Goal: Task Accomplishment & Management: Use online tool/utility

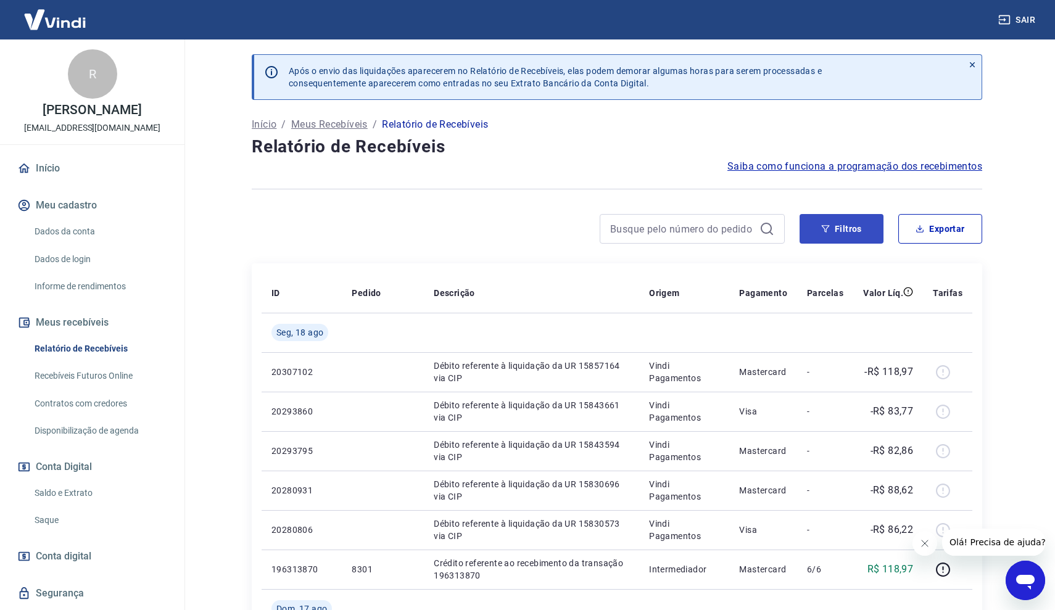
click at [832, 231] on button "Filtros" at bounding box center [841, 229] width 84 height 30
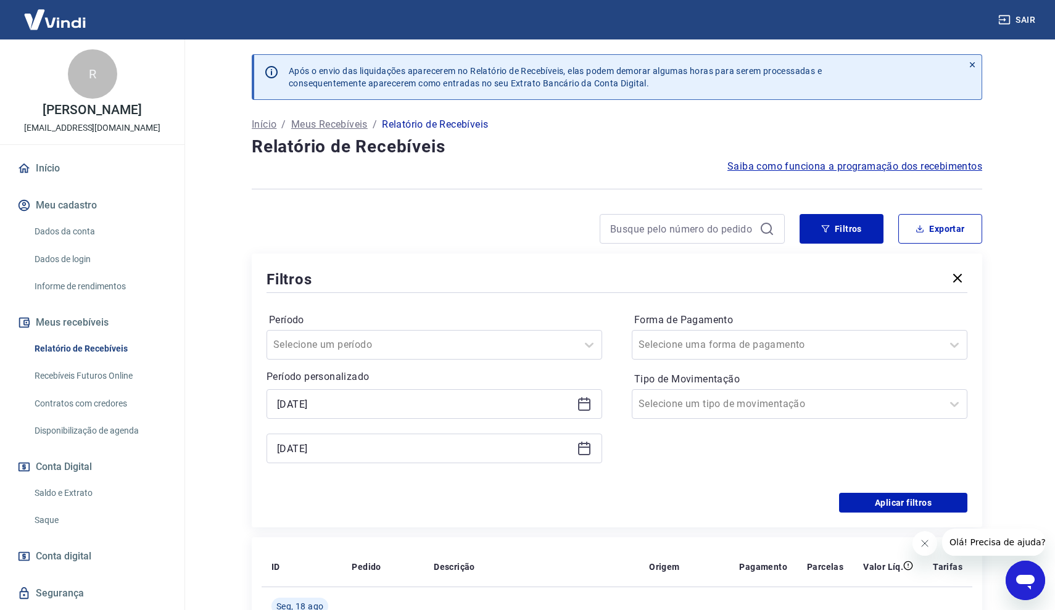
click at [585, 410] on icon at bounding box center [584, 404] width 12 height 12
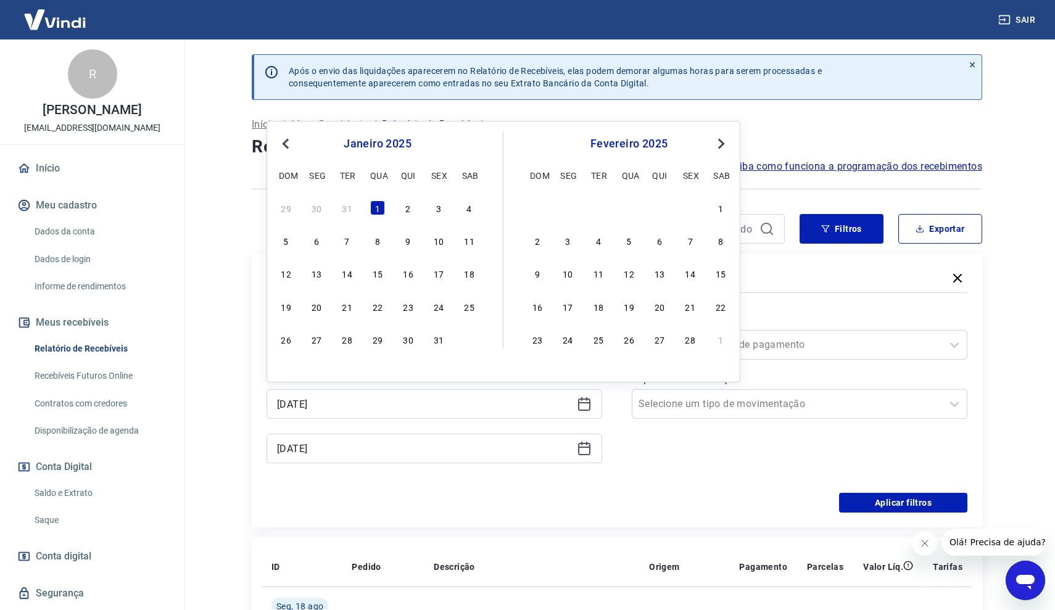
click at [285, 139] on button "Previous Month" at bounding box center [285, 143] width 15 height 15
click at [442, 210] on div "1" at bounding box center [438, 207] width 15 height 15
type input "[DATE]"
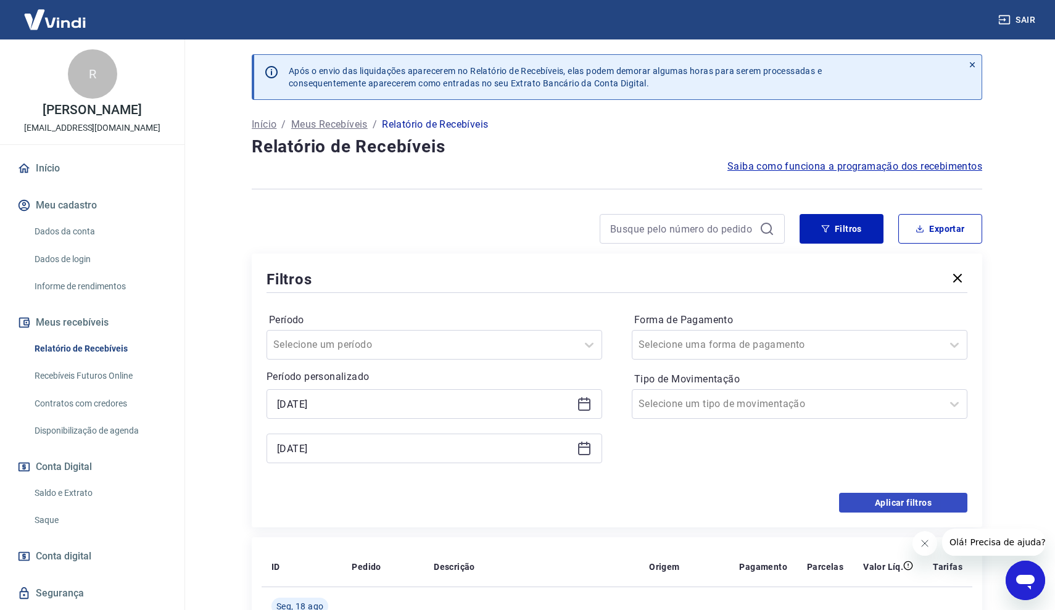
click at [856, 503] on button "Aplicar filtros" at bounding box center [903, 503] width 128 height 20
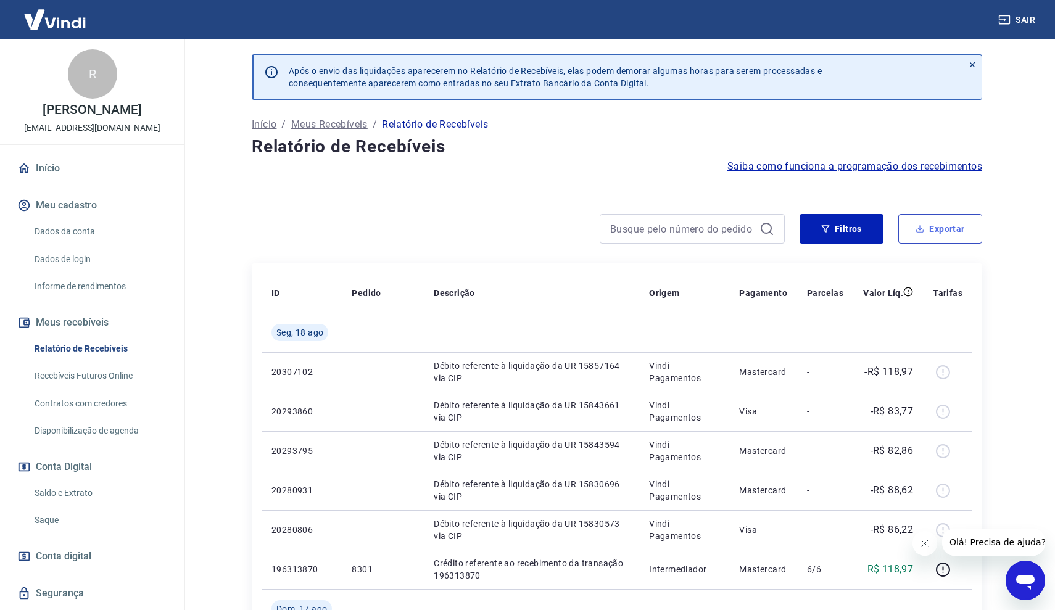
click at [923, 233] on button "Exportar" at bounding box center [940, 229] width 84 height 30
type input "[DATE]"
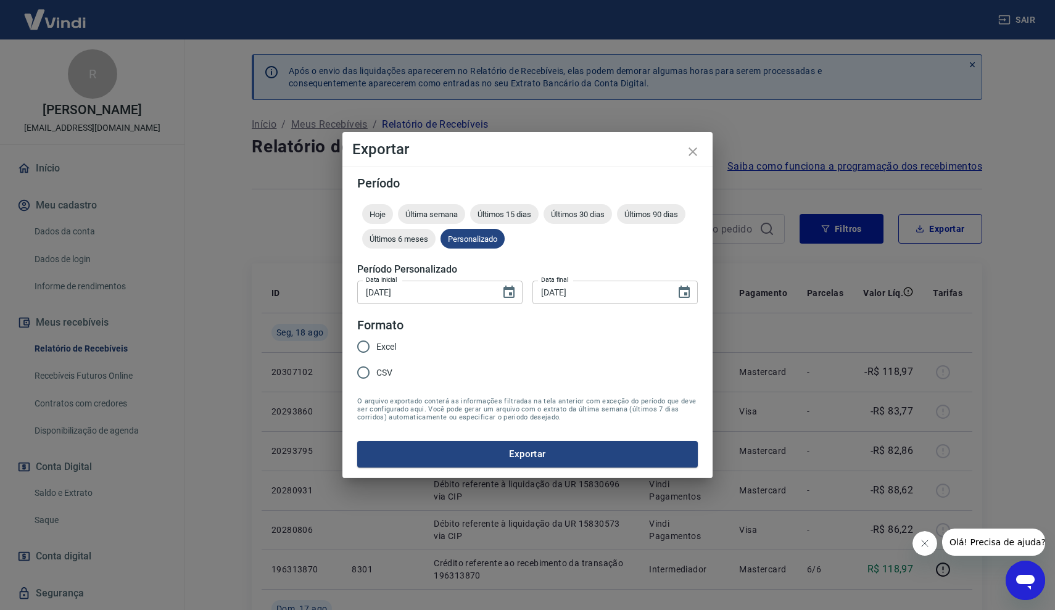
click at [383, 346] on span "Excel" at bounding box center [386, 347] width 20 height 13
click at [376, 346] on input "Excel" at bounding box center [363, 347] width 26 height 26
radio input "true"
click at [446, 447] on button "Exportar" at bounding box center [527, 454] width 341 height 26
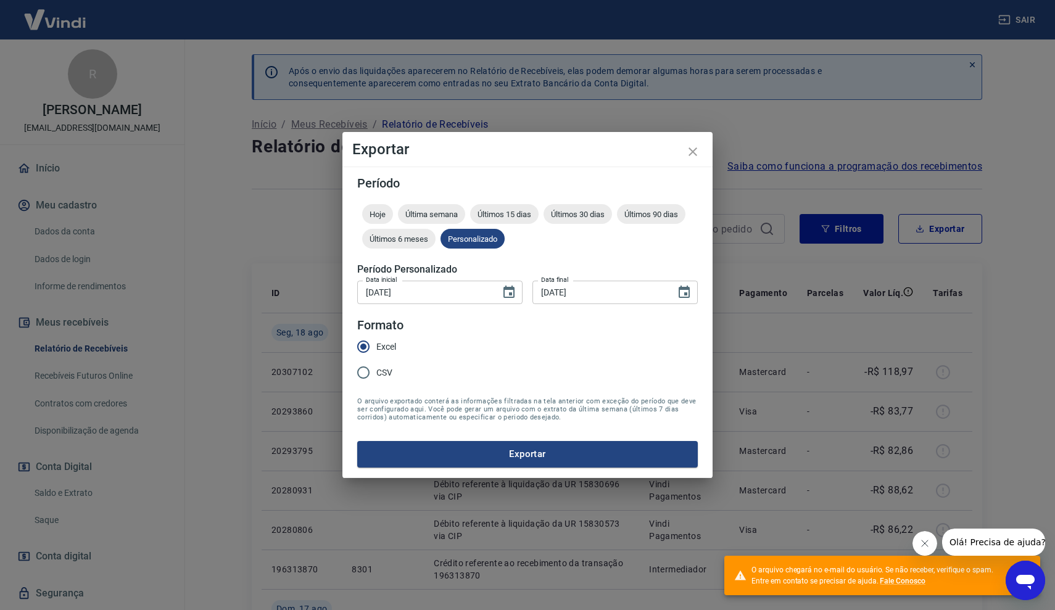
click at [215, 305] on div "Exportar Período Hoje Última semana Últimos 15 dias Últimos 30 dias Últimos 90 …" at bounding box center [527, 305] width 1055 height 610
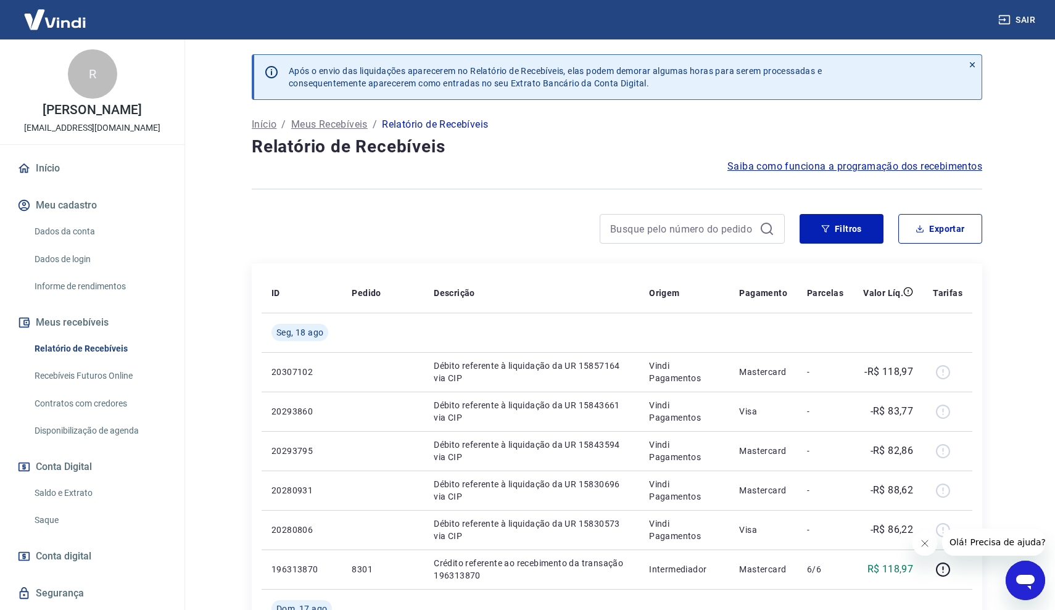
click at [76, 491] on link "Saldo e Extrato" at bounding box center [100, 493] width 140 height 25
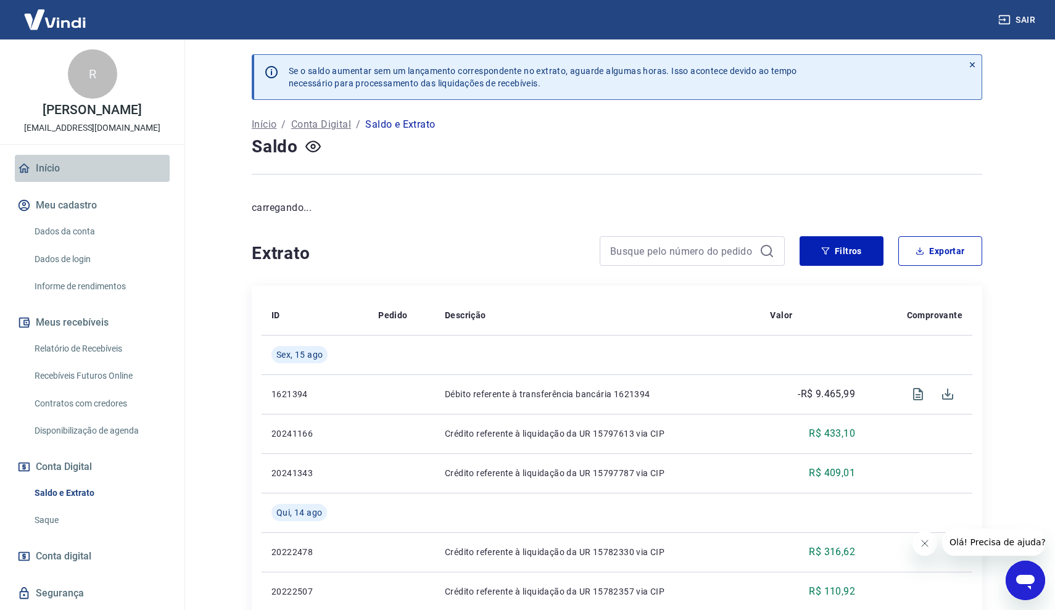
click at [99, 172] on link "Início" at bounding box center [92, 168] width 155 height 27
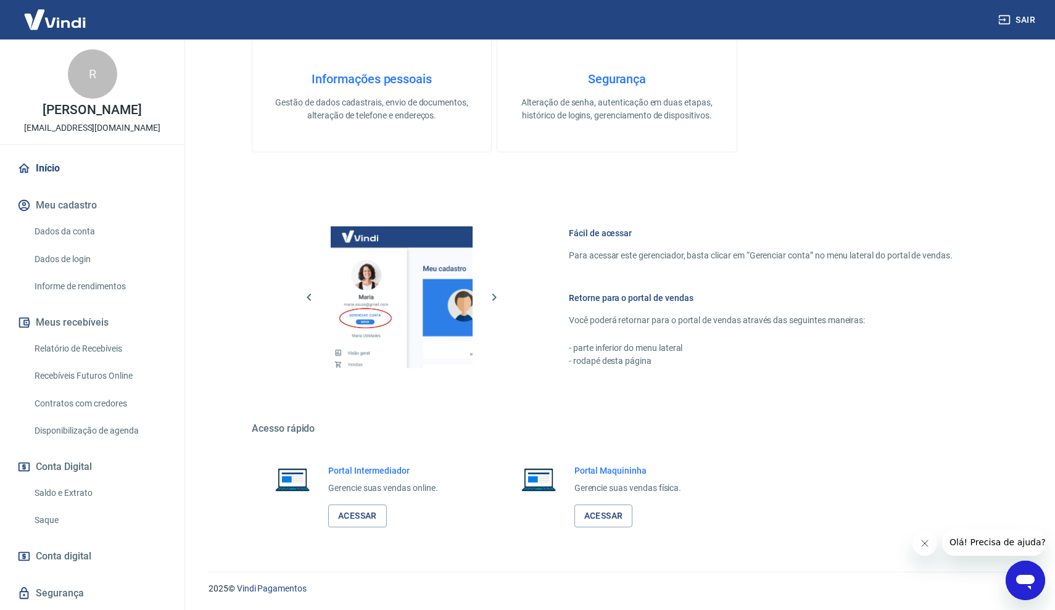
scroll to position [351, 0]
click at [351, 509] on link "Acessar" at bounding box center [357, 516] width 59 height 23
